Goal: Information Seeking & Learning: Learn about a topic

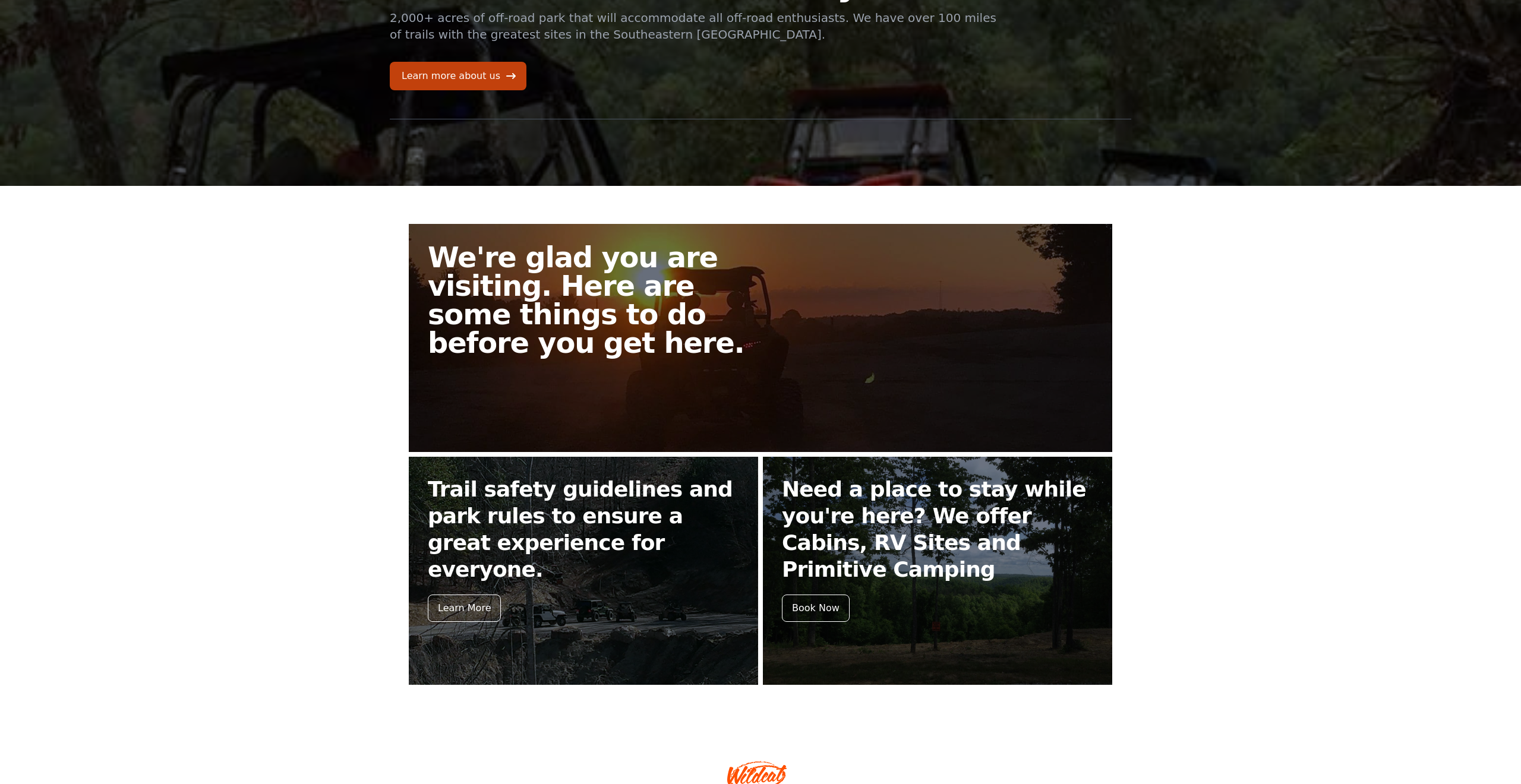
scroll to position [126, 0]
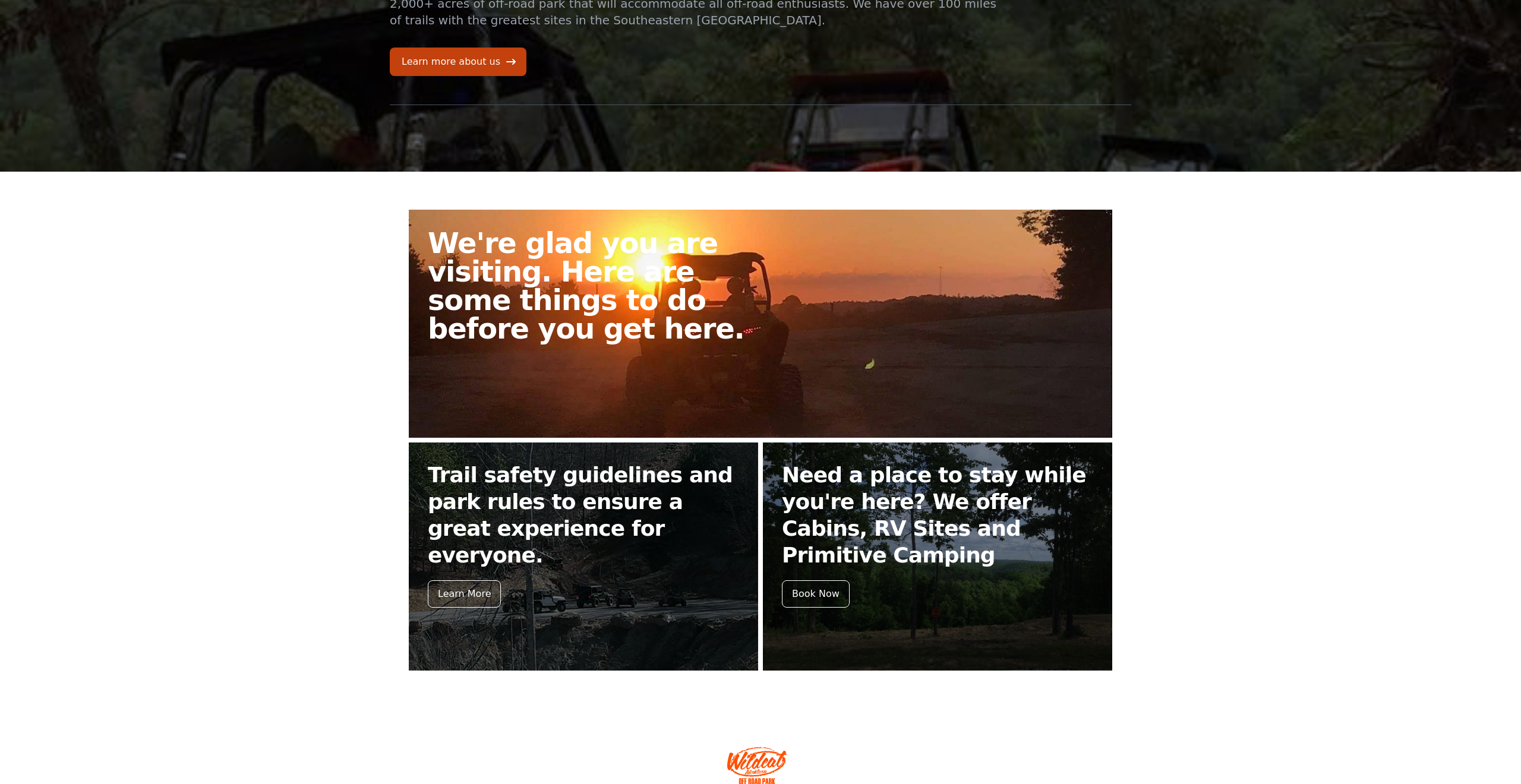
click at [727, 305] on h2 "We're glad you are visiting. Here are some things to do before you get here." at bounding box center [599, 285] width 342 height 114
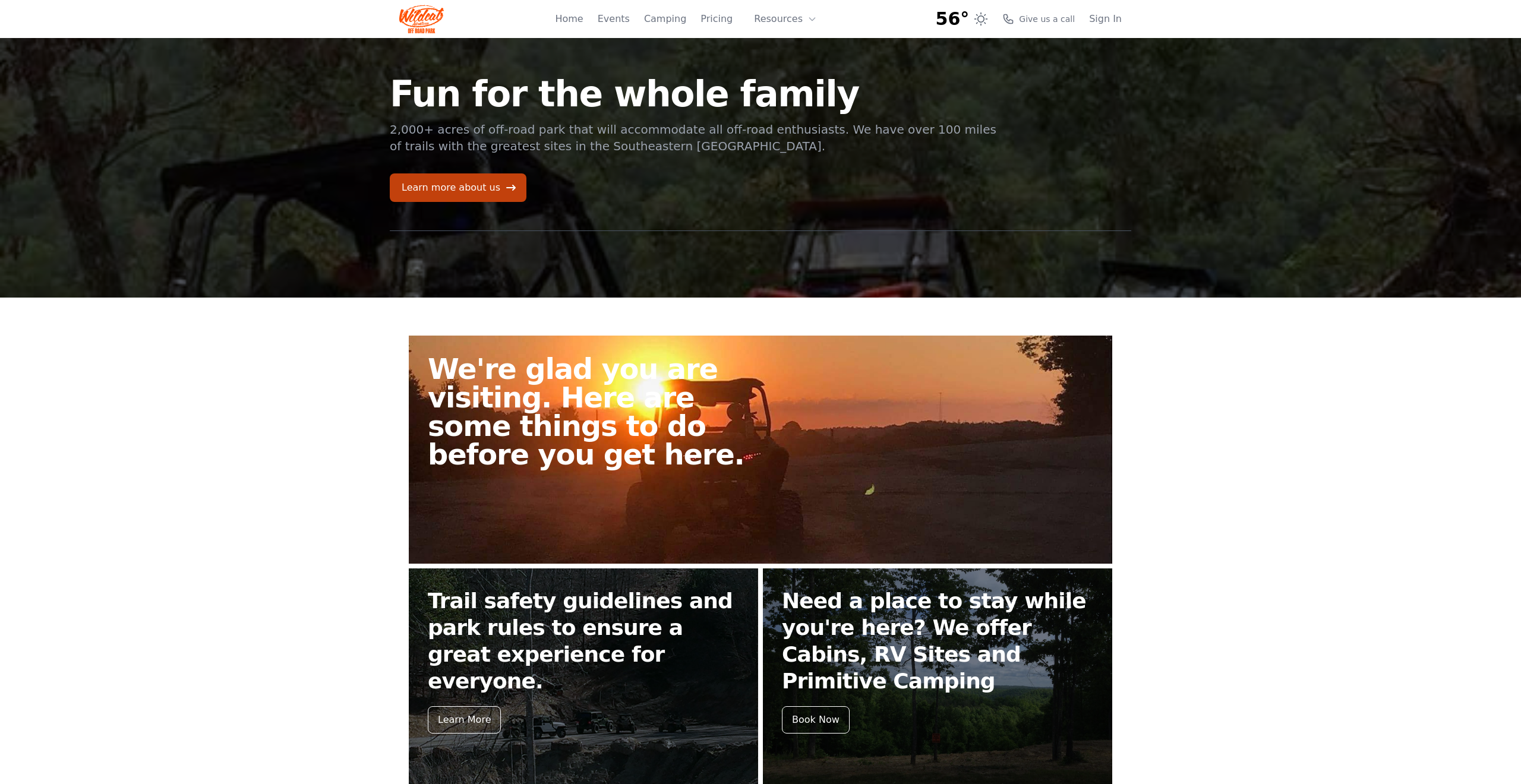
click at [755, 365] on h2 "We're glad you are visiting. Here are some things to do before you get here." at bounding box center [599, 412] width 342 height 114
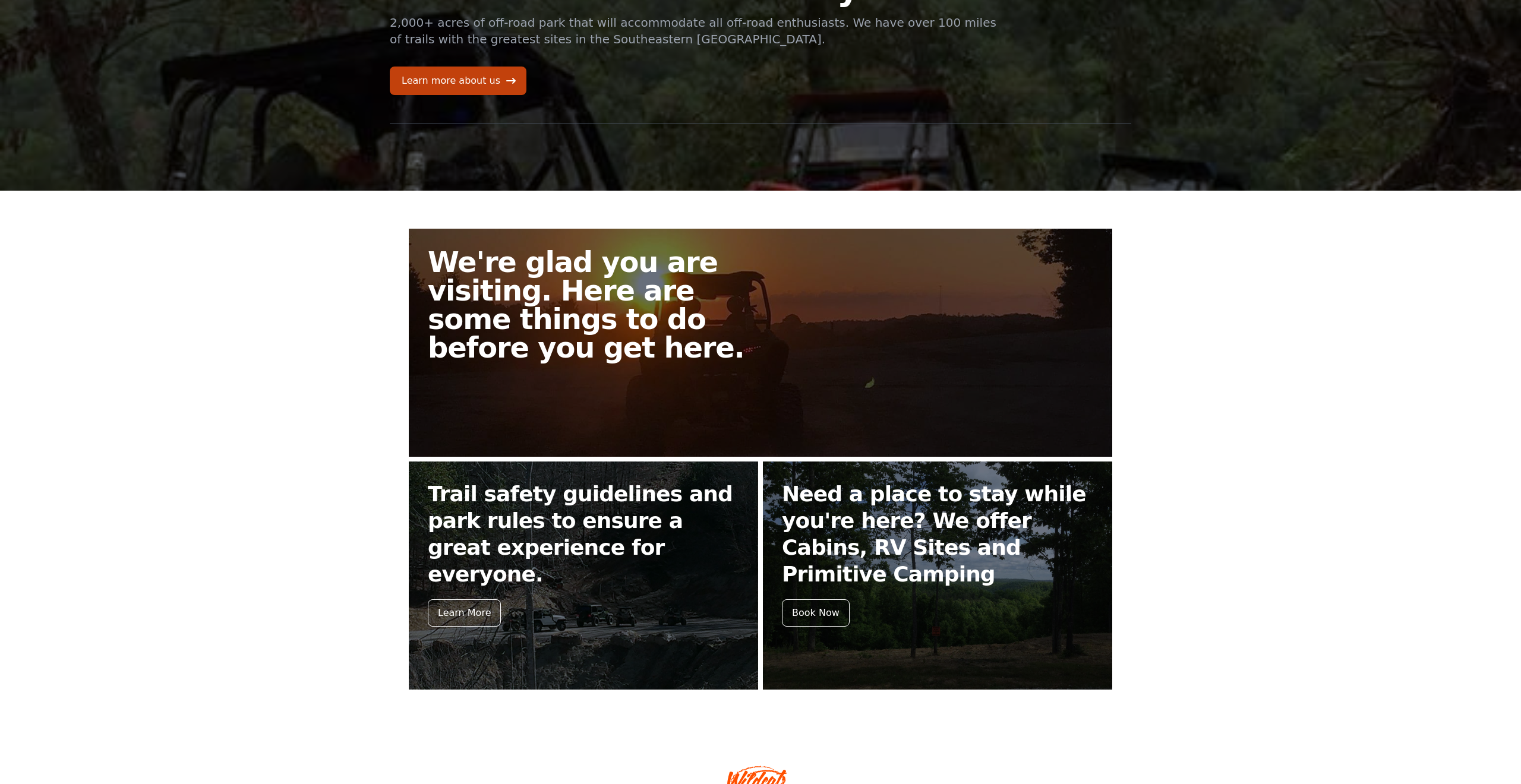
scroll to position [115, 0]
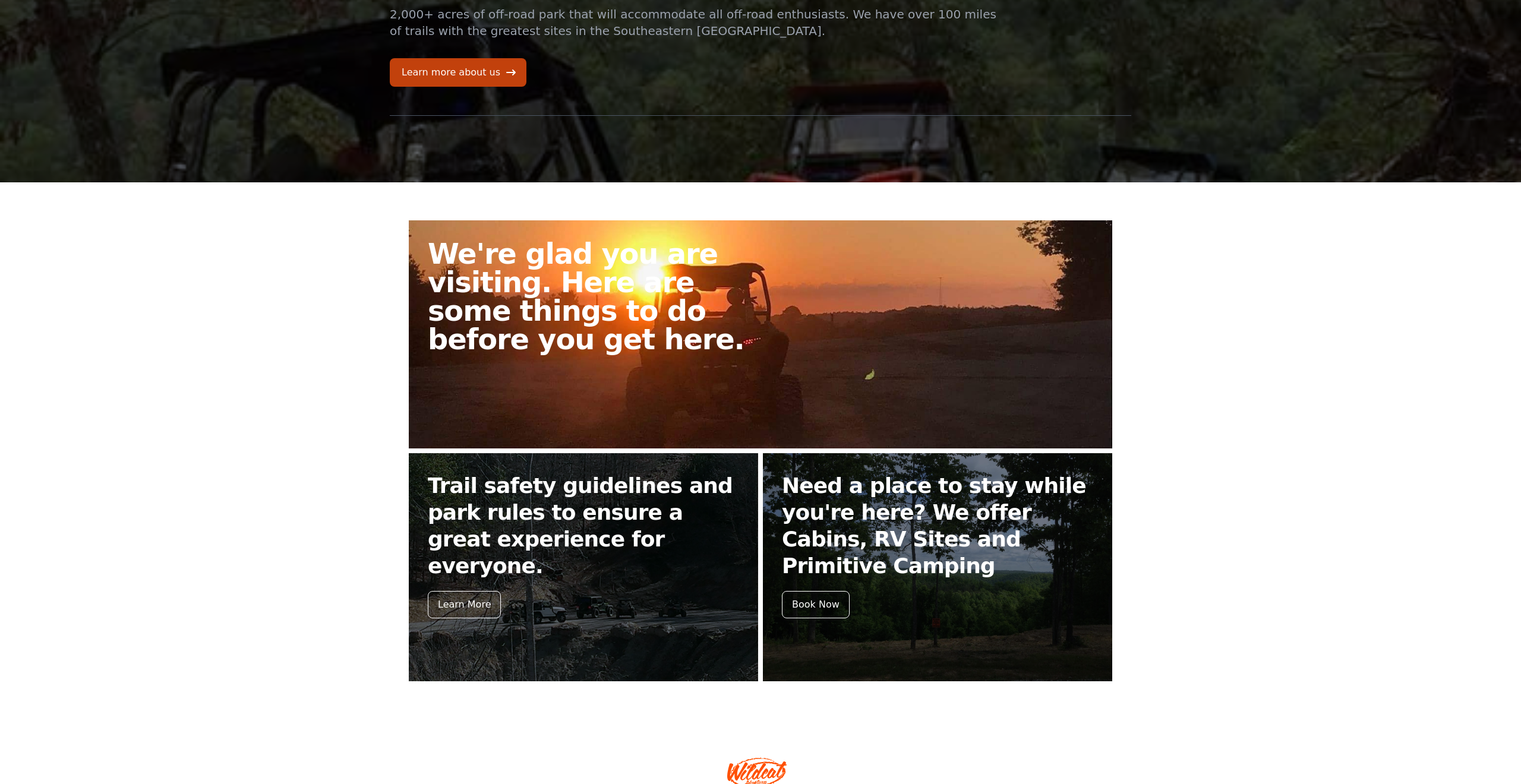
click at [659, 358] on link "We're glad you are visiting. Here are some things to do before you get here." at bounding box center [761, 335] width 703 height 229
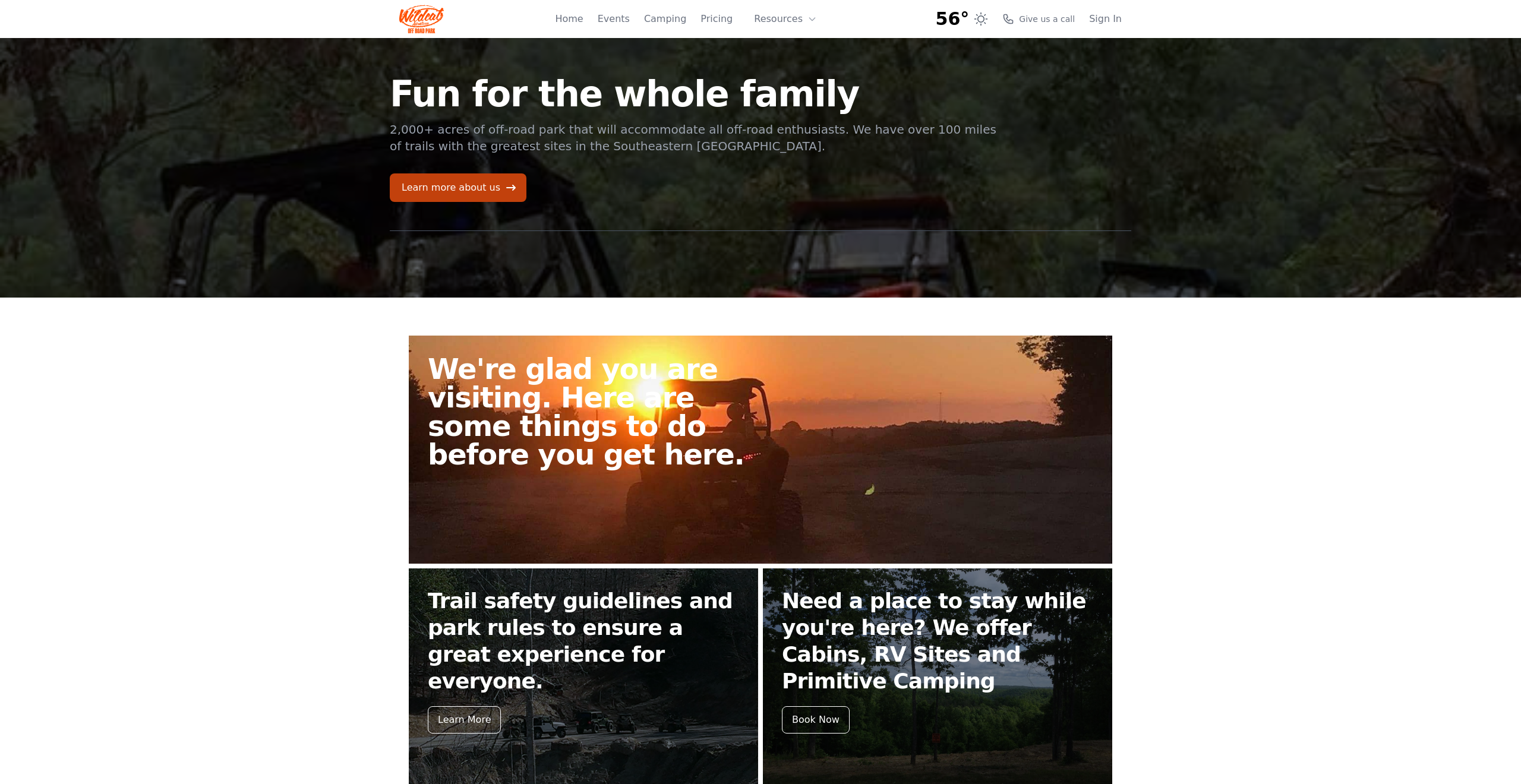
click at [659, 358] on h2 "We're glad you are visiting. Here are some things to do before you get here." at bounding box center [599, 412] width 342 height 114
click at [660, 378] on h2 "We're glad you are visiting. Here are some things to do before you get here." at bounding box center [599, 412] width 342 height 114
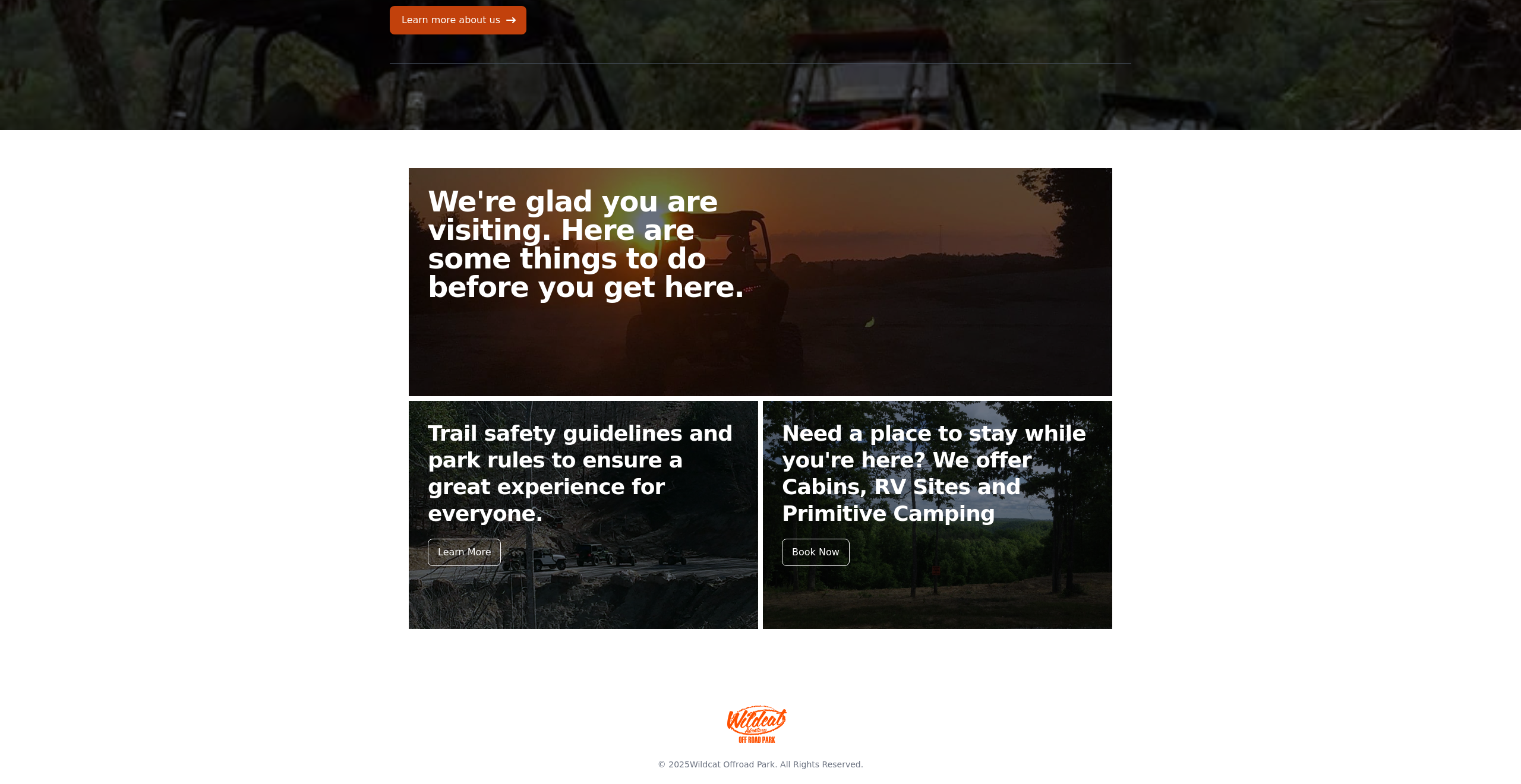
scroll to position [169, 0]
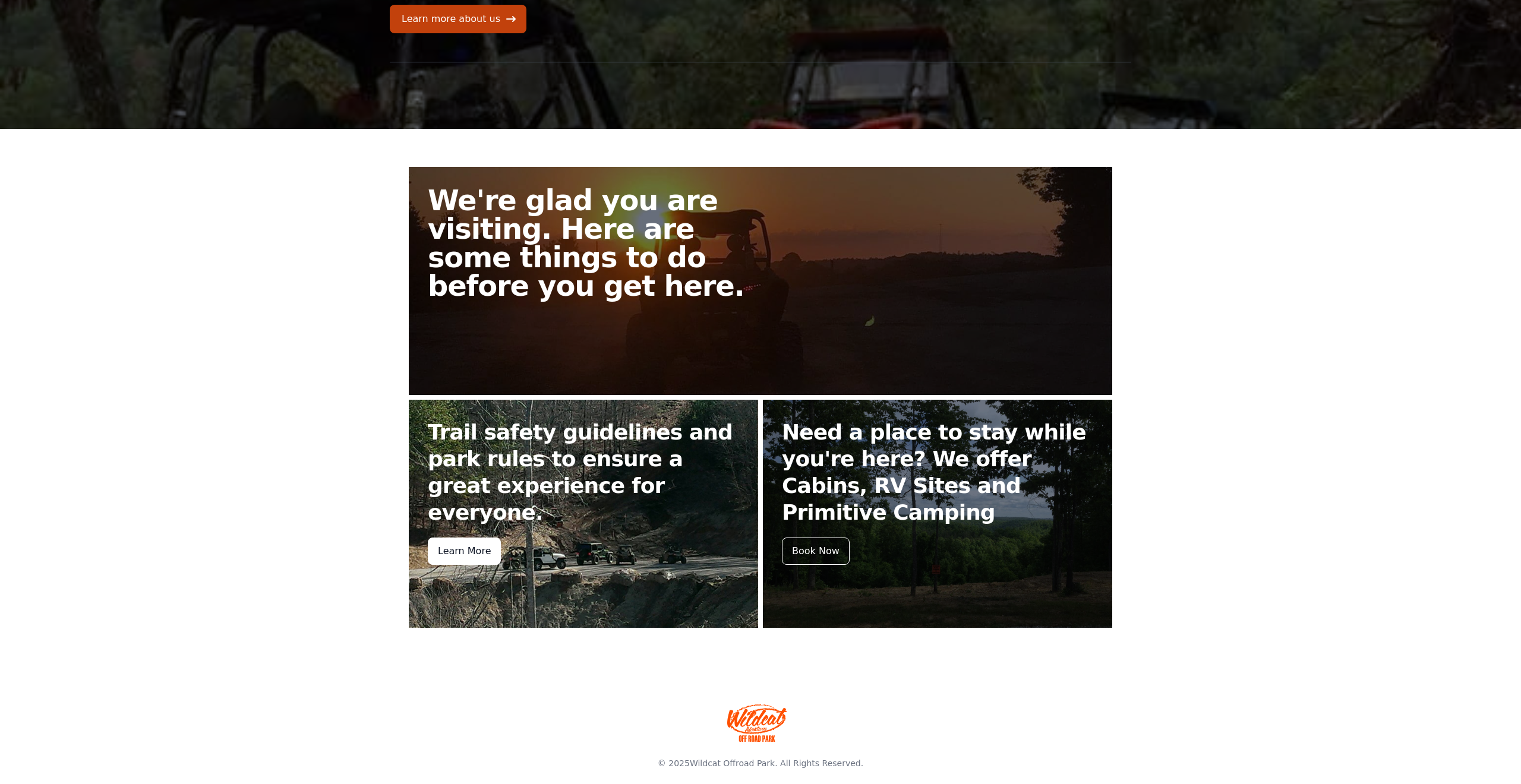
click at [462, 538] on div "Learn More" at bounding box center [464, 551] width 73 height 27
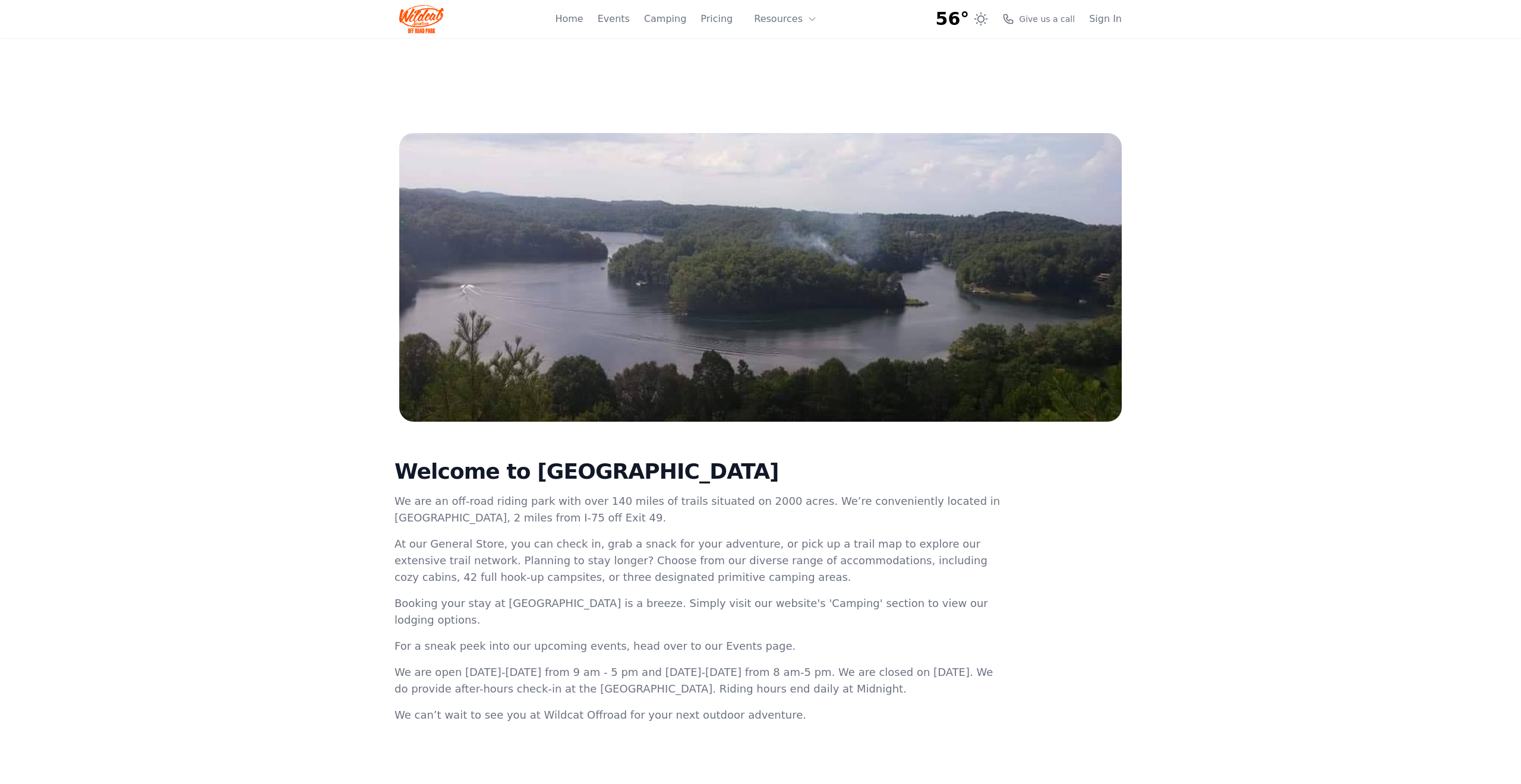
scroll to position [169, 0]
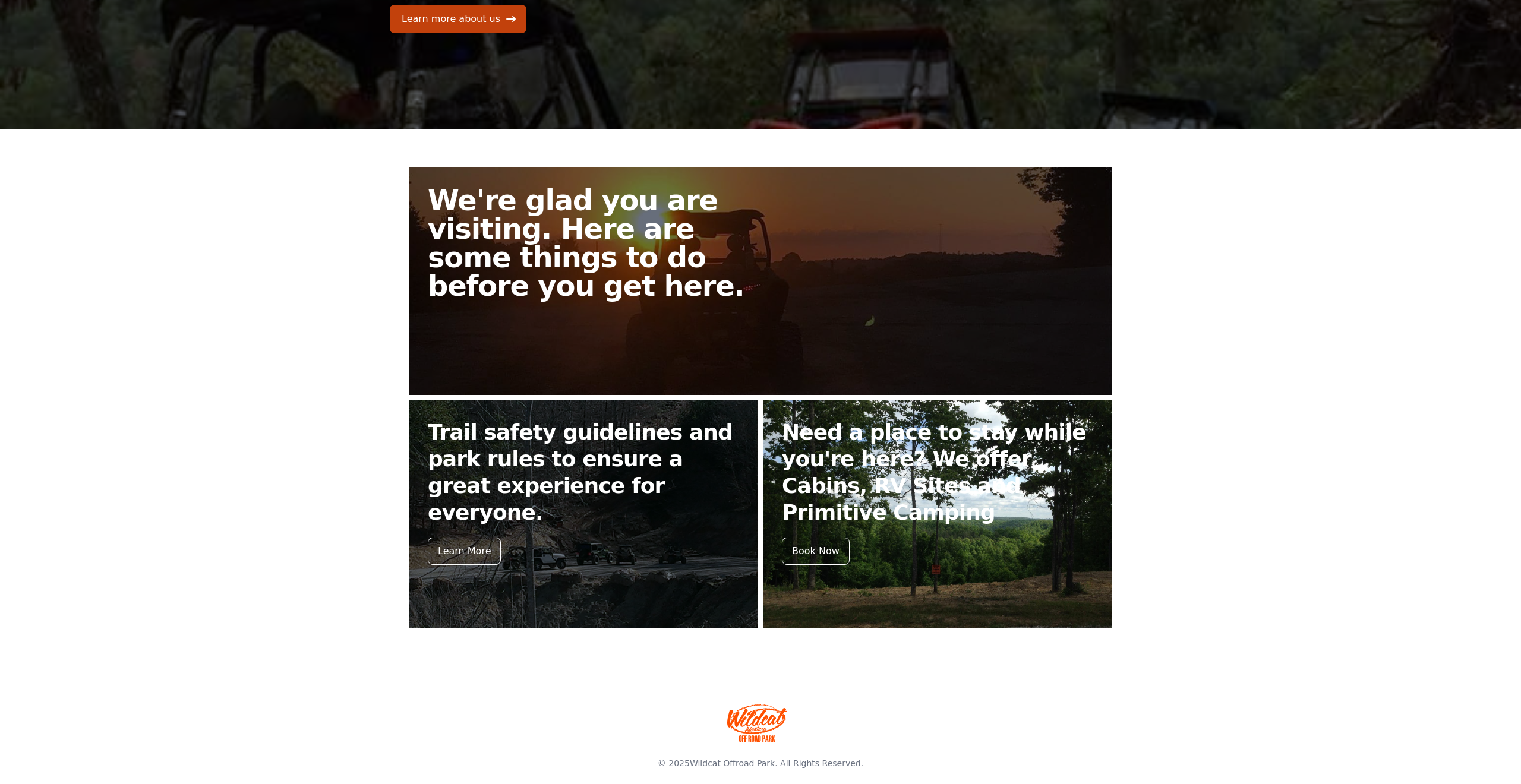
click at [948, 503] on link "Need a place to stay while you're here? We offer Cabins, RV Sites and Primitive…" at bounding box center [938, 514] width 349 height 229
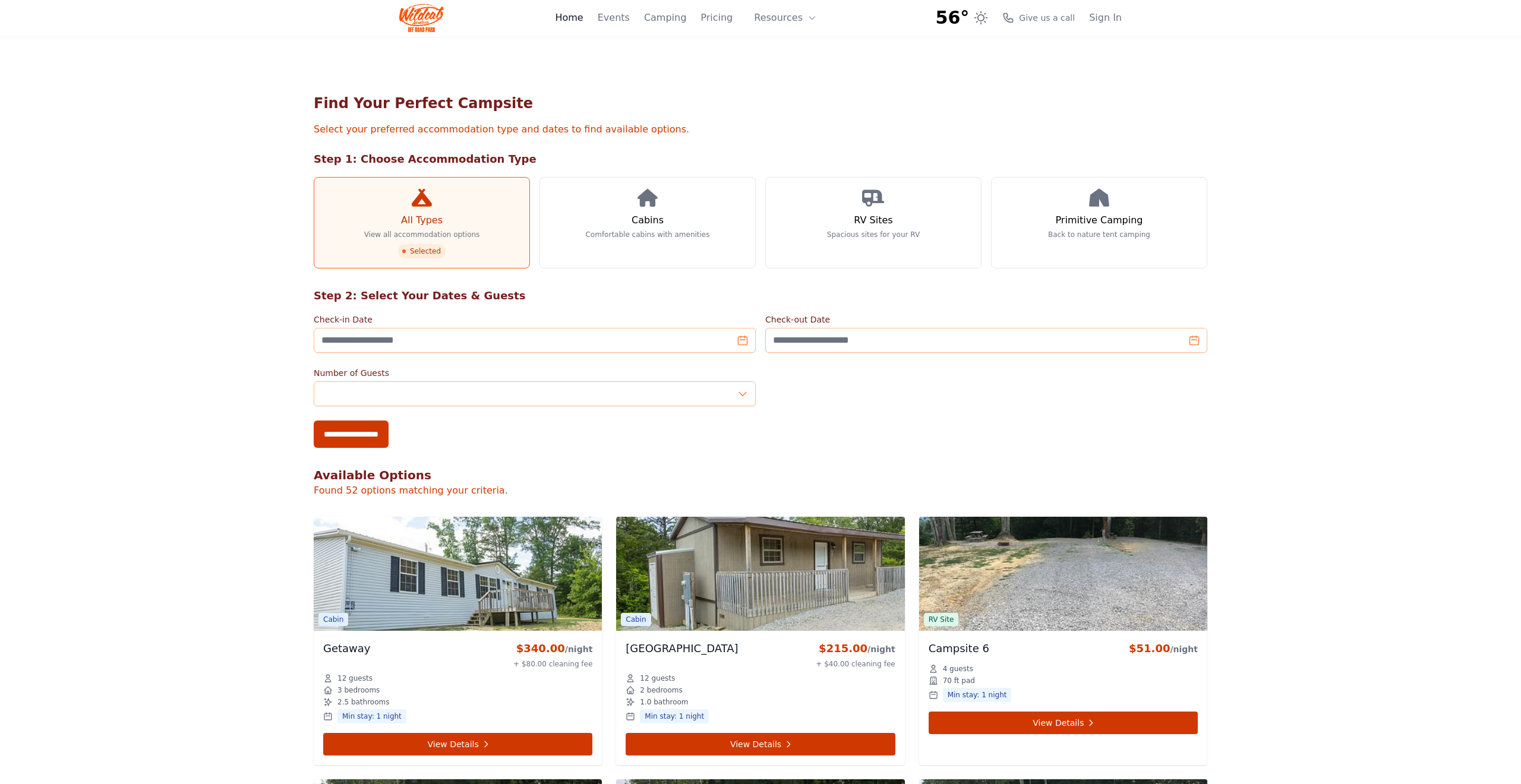
click at [575, 20] on link "Home" at bounding box center [568, 18] width 28 height 14
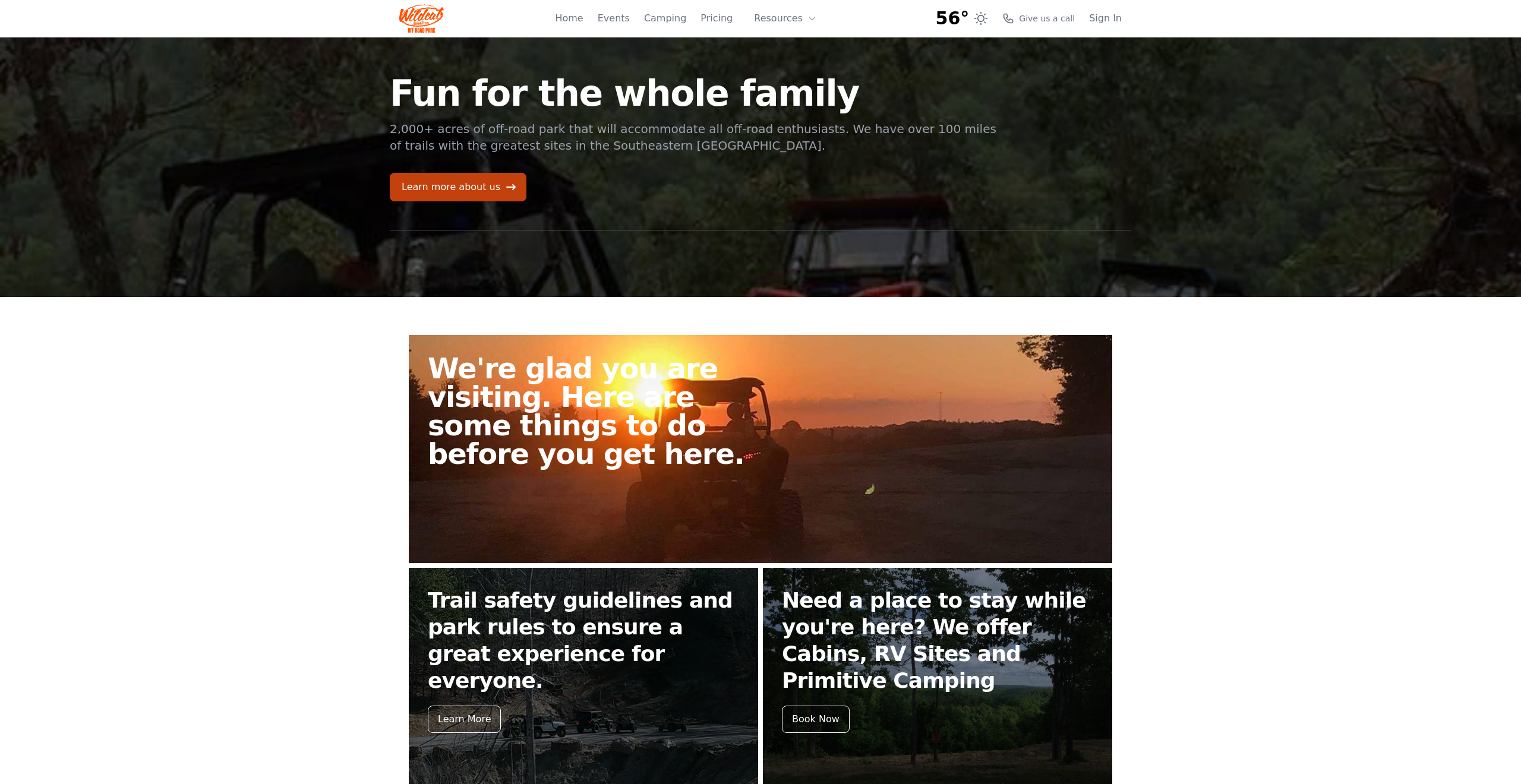
click at [632, 405] on h2 "We're glad you are visiting. Here are some things to do before you get here." at bounding box center [599, 411] width 342 height 114
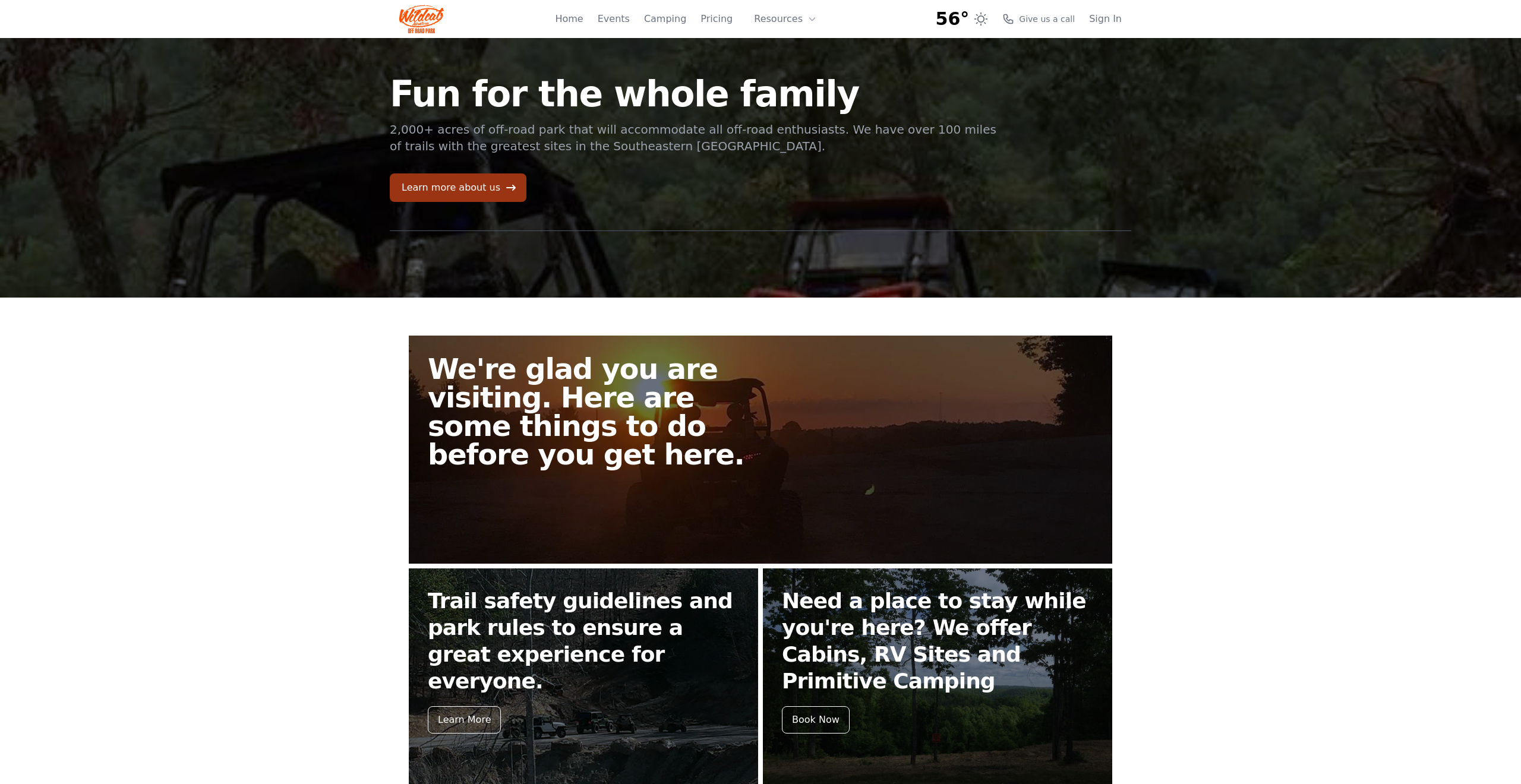
click at [472, 185] on link "Learn more about us" at bounding box center [458, 188] width 137 height 29
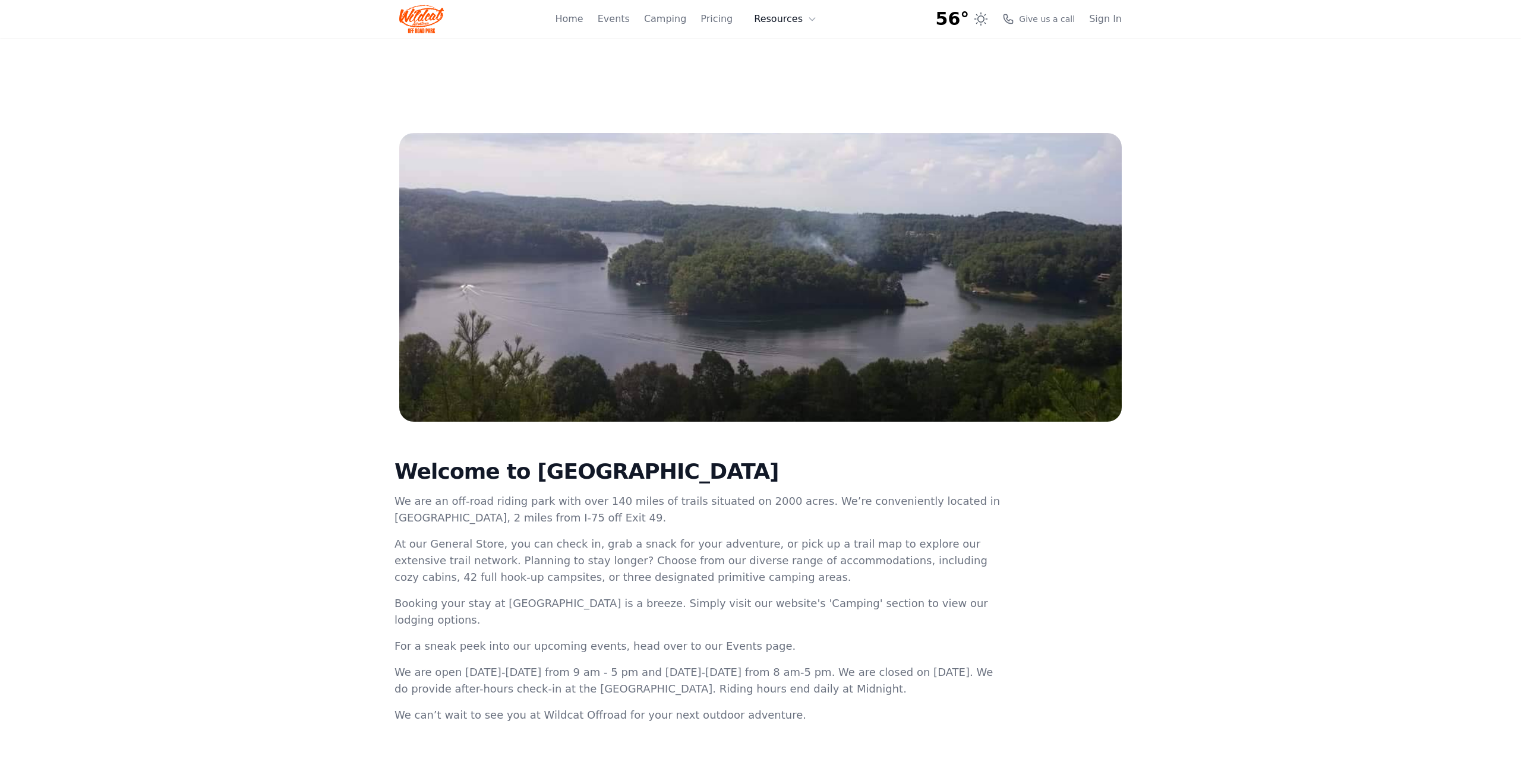
click at [779, 19] on button "Resources" at bounding box center [786, 19] width 78 height 24
click at [786, 70] on link "FAQ" at bounding box center [804, 70] width 114 height 22
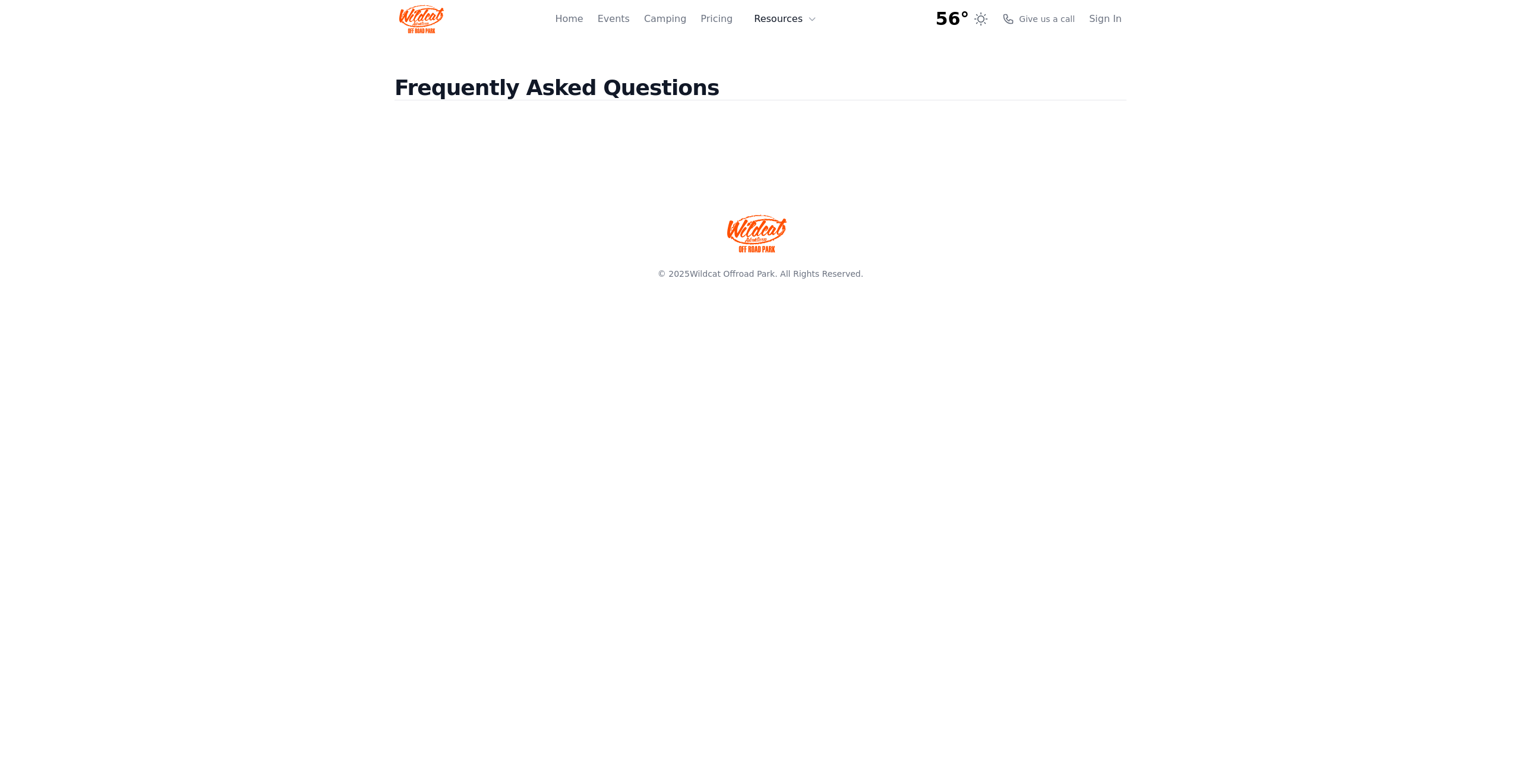
click at [781, 18] on button "Resources" at bounding box center [786, 19] width 78 height 24
click at [786, 49] on link "About" at bounding box center [804, 49] width 114 height 22
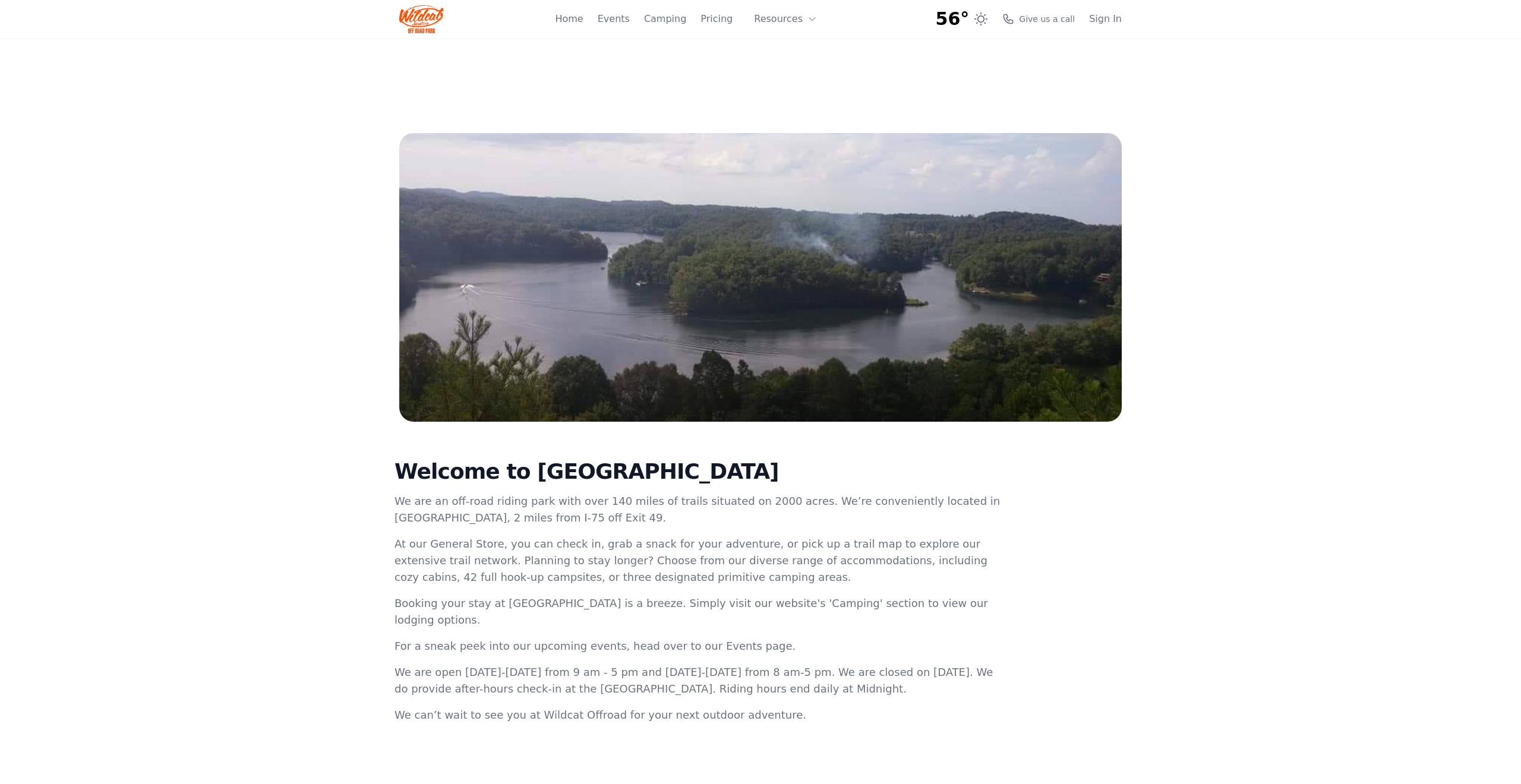
click at [421, 19] on img at bounding box center [422, 19] width 45 height 29
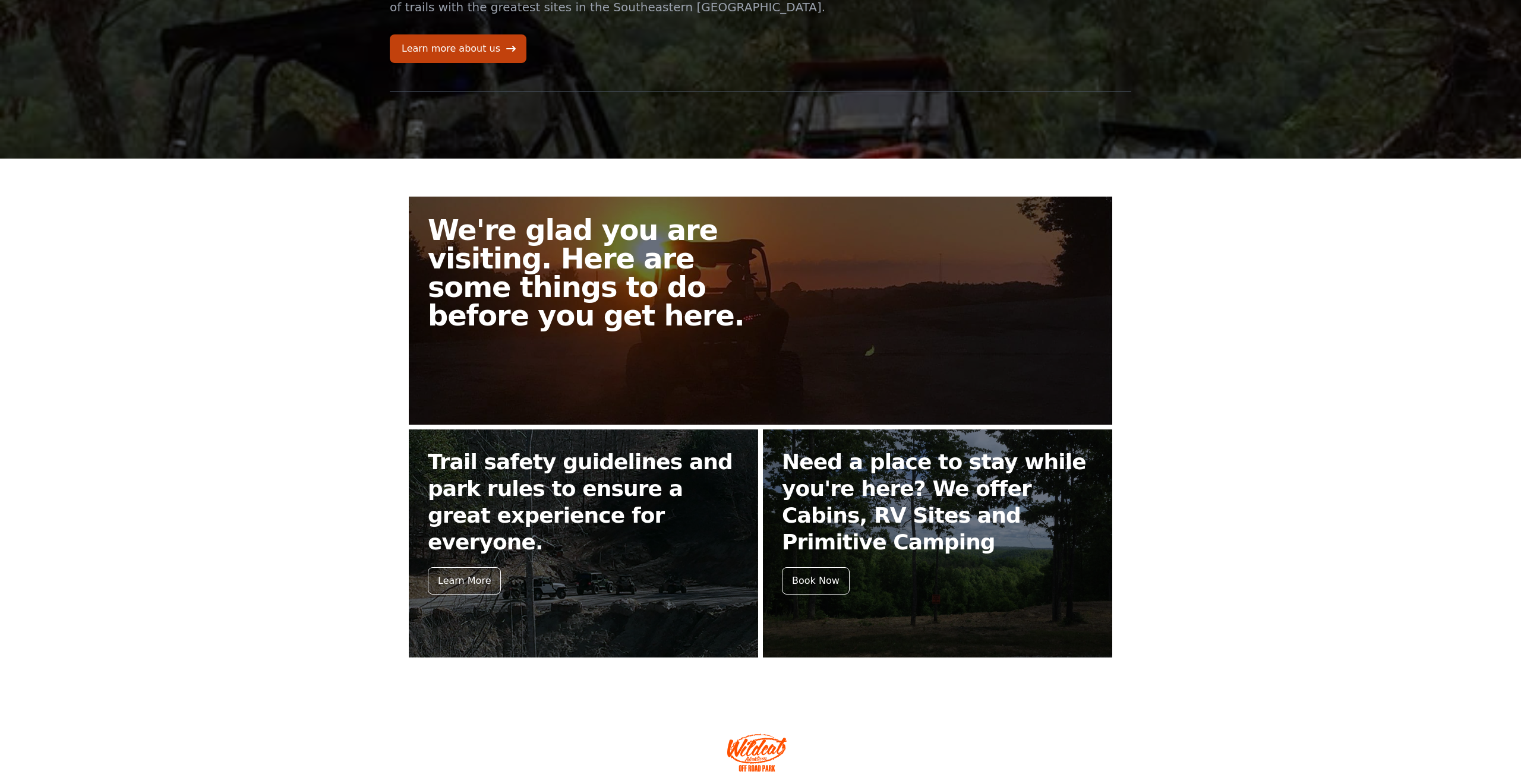
scroll to position [141, 0]
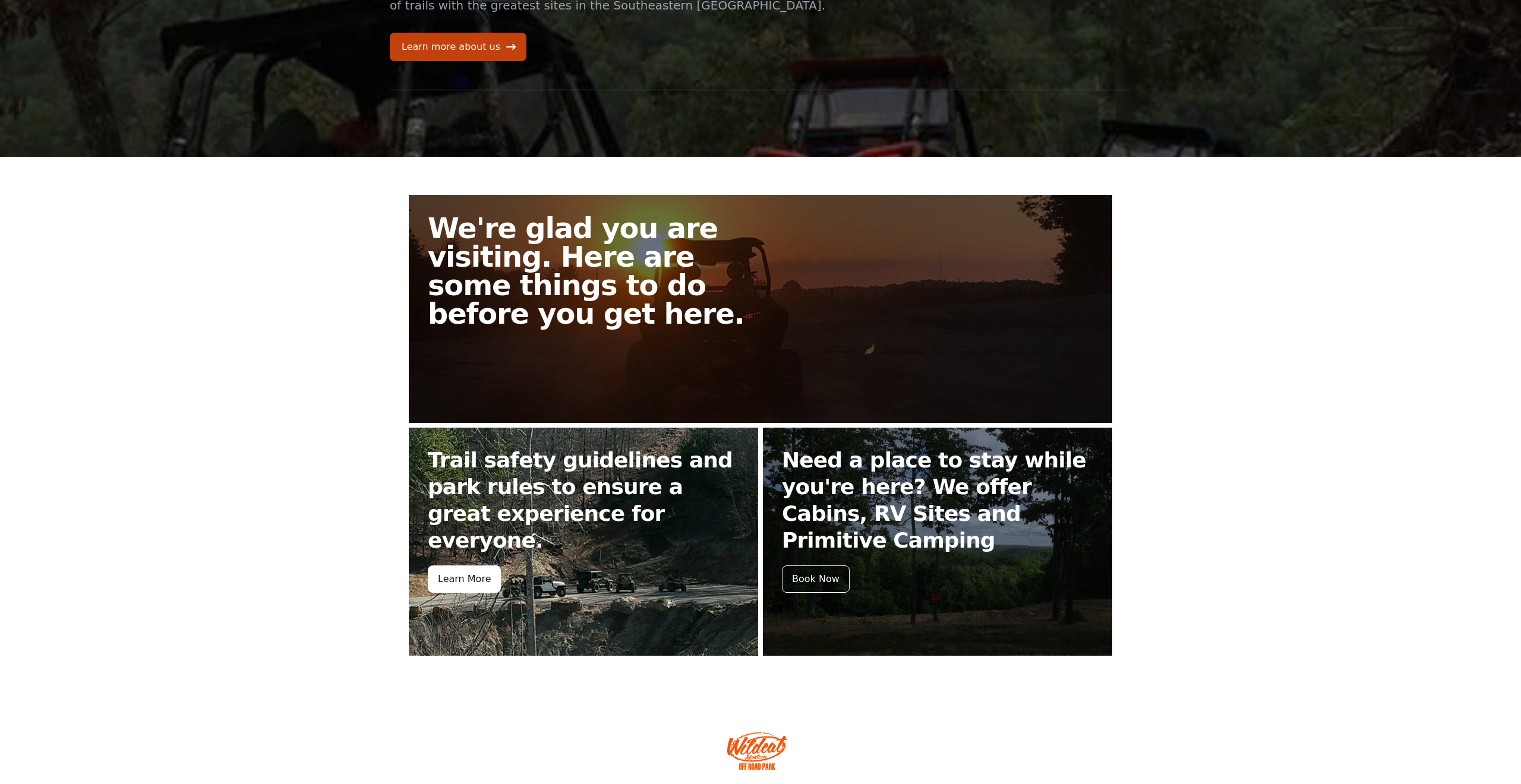
click at [456, 566] on div "Learn More" at bounding box center [464, 579] width 73 height 27
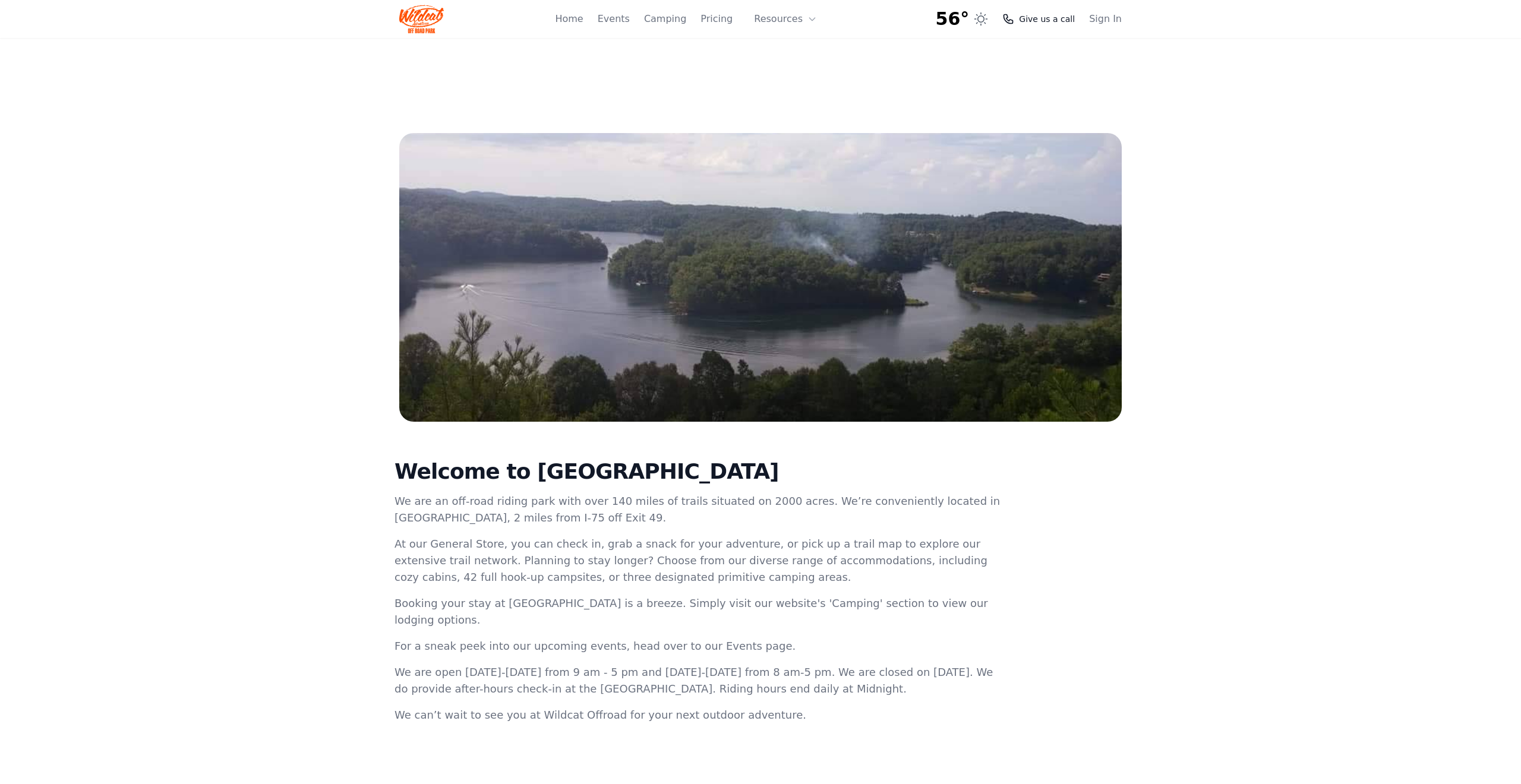
click at [1039, 18] on span "Give us a call" at bounding box center [1047, 18] width 56 height 12
click at [425, 20] on img at bounding box center [422, 19] width 45 height 29
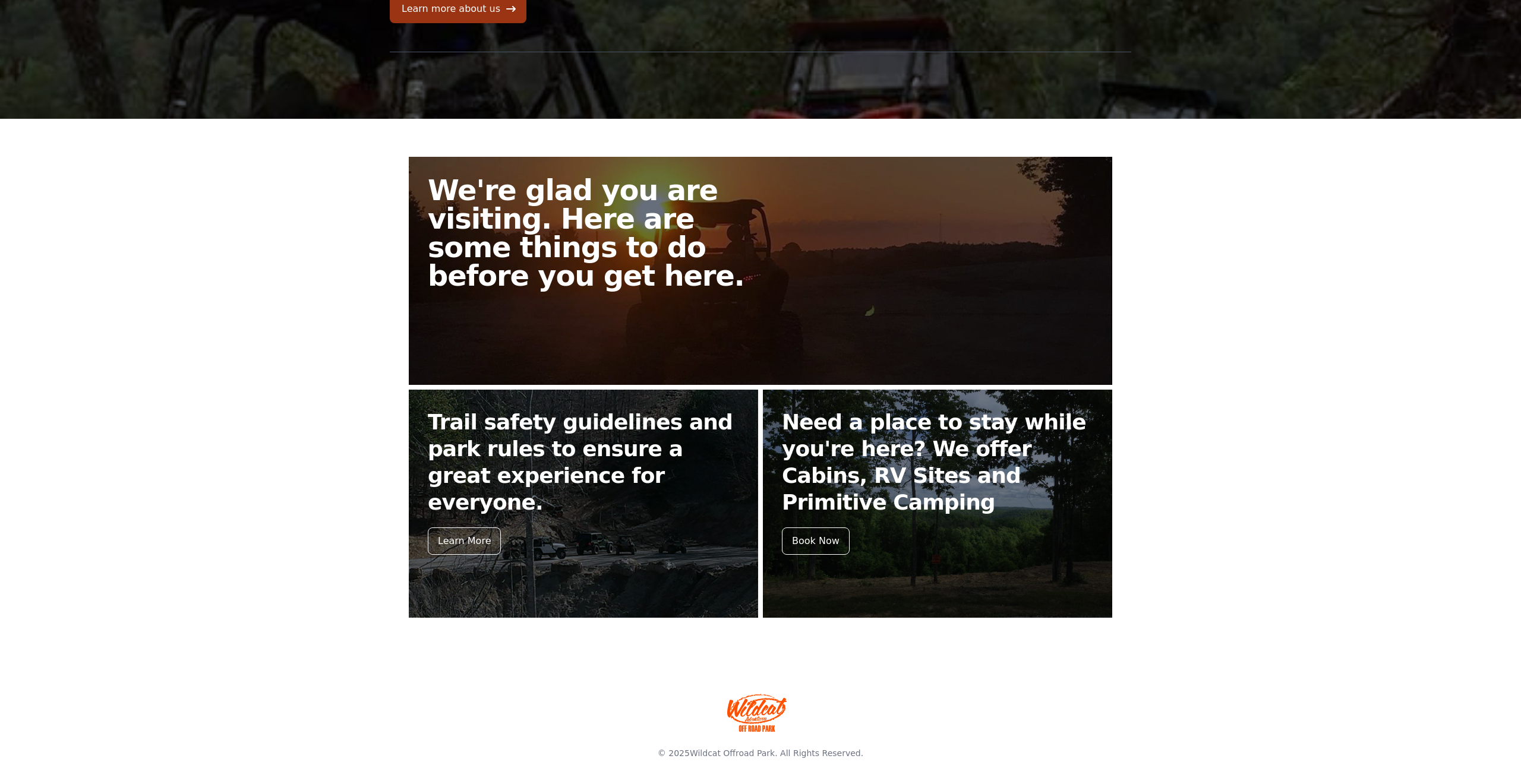
scroll to position [179, 0]
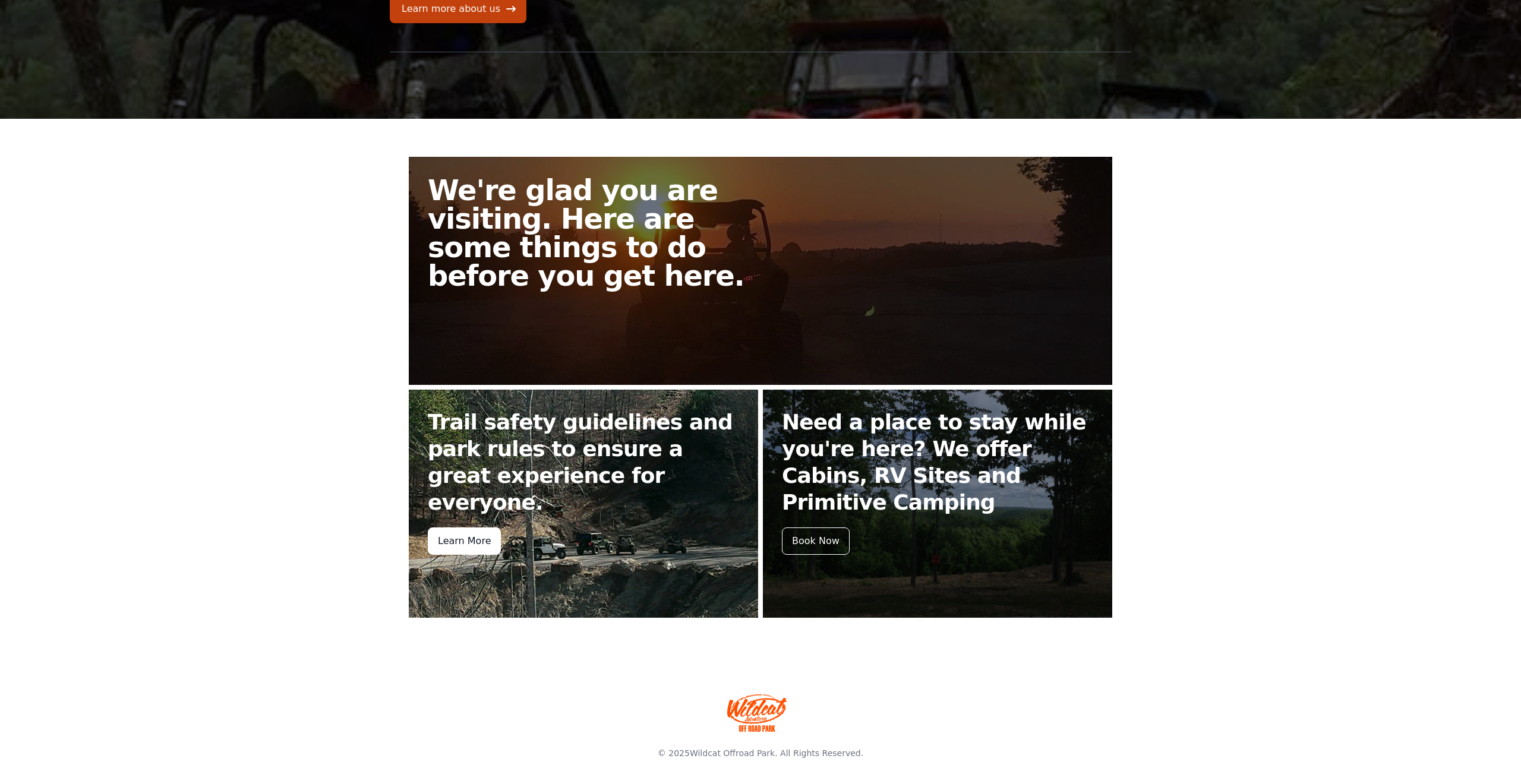
click at [457, 527] on div "Learn More" at bounding box center [464, 541] width 73 height 27
